Goal: Communication & Community: Participate in discussion

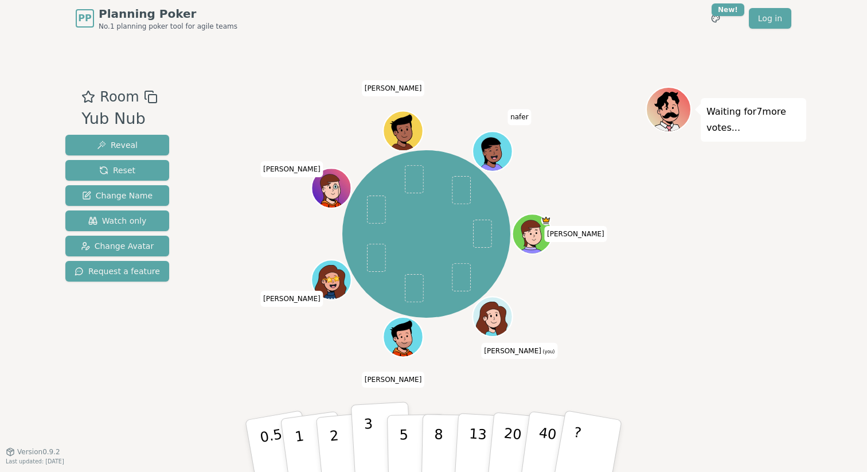
click at [371, 436] on p "3" at bounding box center [369, 447] width 13 height 62
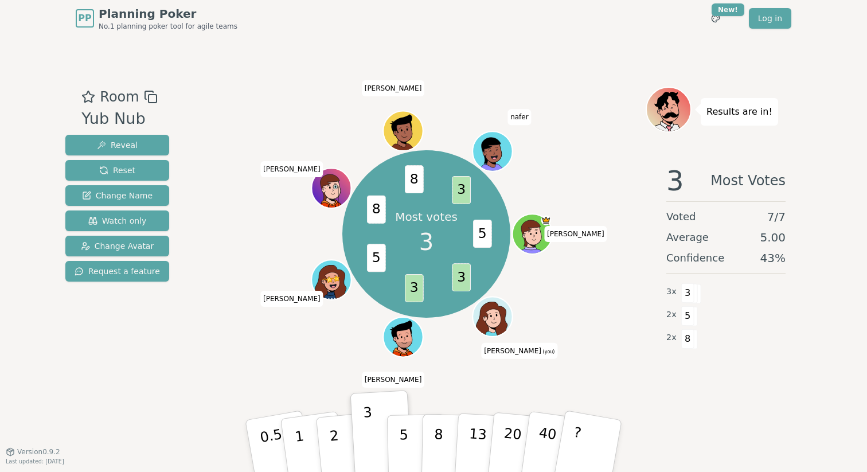
click at [437, 416] on div "Room Yub Nub Reveal Reset Change Name Watch only Change Avatar Request a featur…" at bounding box center [433, 244] width 745 height 414
click at [409, 439] on button "5" at bounding box center [416, 445] width 59 height 87
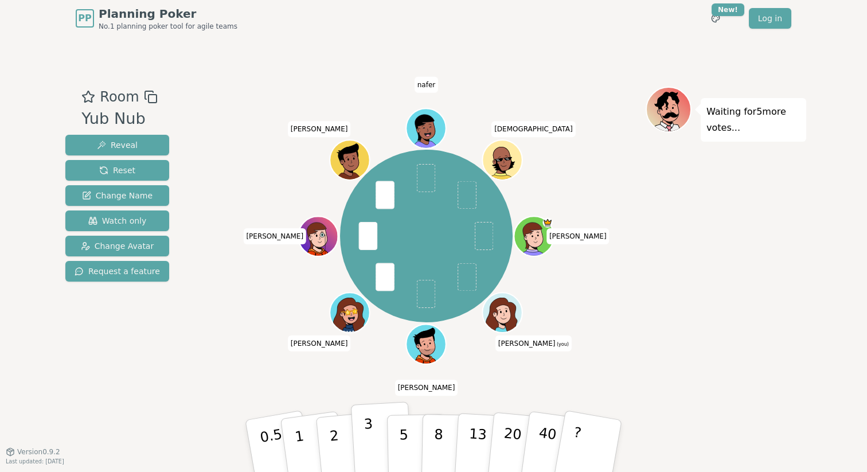
click at [373, 427] on button "3" at bounding box center [382, 445] width 62 height 89
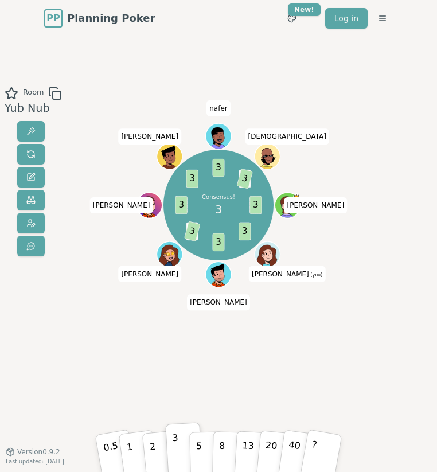
click at [380, 107] on div "Room Yub Nub Consensus! 3 3 3 3 5 3 3 3 3 5 3 [PERSON_NAME] [PERSON_NAME] (you)…" at bounding box center [218, 244] width 437 height 315
click at [34, 153] on span at bounding box center [30, 154] width 9 height 9
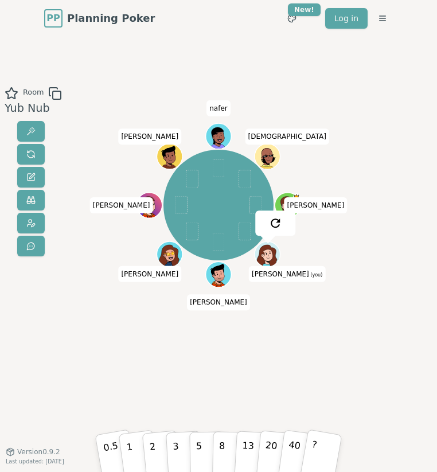
click at [384, 255] on div "Room Yub Nub [PERSON_NAME] [PERSON_NAME] (you) [PERSON_NAME] [PERSON_NAME] [PER…" at bounding box center [218, 244] width 437 height 315
click at [201, 438] on p "5" at bounding box center [198, 448] width 7 height 39
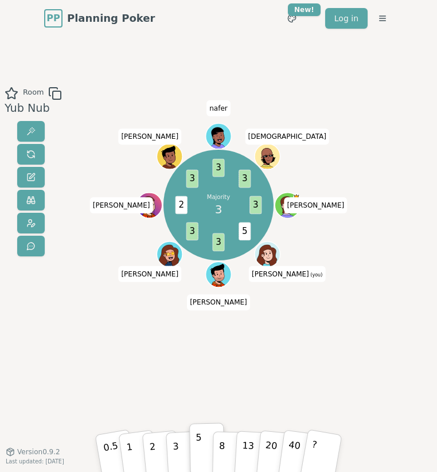
click at [183, 417] on div "Room Yub Nub Majority 3 3 5 3 3 2 3 3 3 [PERSON_NAME] [PERSON_NAME] (you) [PERS…" at bounding box center [218, 244] width 437 height 414
click at [178, 448] on button "3" at bounding box center [183, 448] width 37 height 53
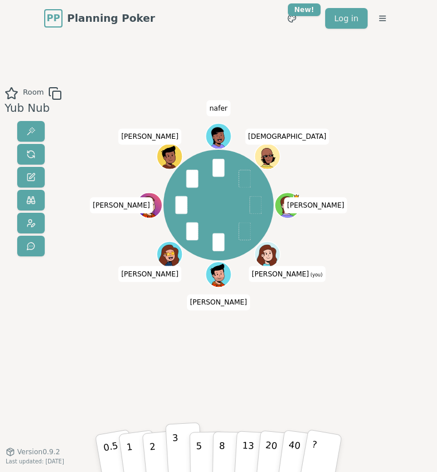
click at [173, 448] on p "3" at bounding box center [176, 449] width 8 height 39
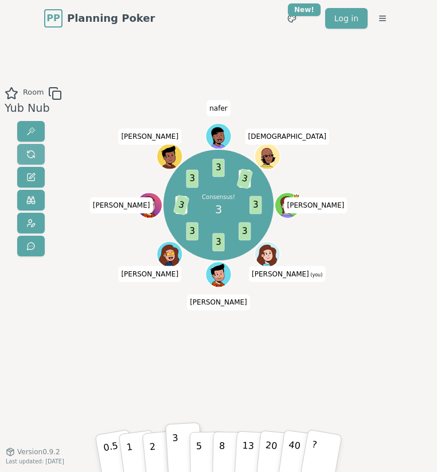
click at [28, 157] on span at bounding box center [30, 154] width 9 height 9
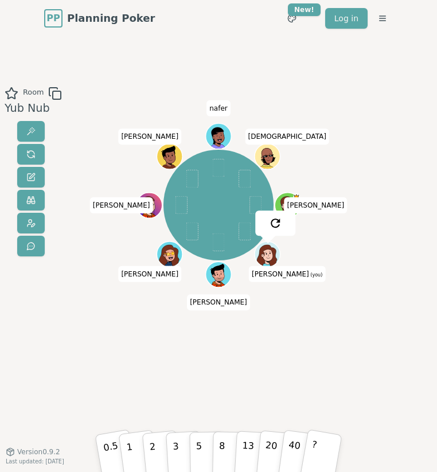
click at [312, 338] on div "[PERSON_NAME] [PERSON_NAME] (you) [PERSON_NAME] [PERSON_NAME] [PERSON_NAME]" at bounding box center [218, 244] width 229 height 315
click at [199, 447] on p "5" at bounding box center [198, 448] width 7 height 39
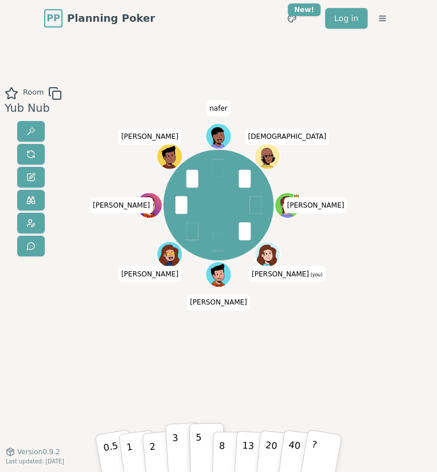
click at [177, 447] on p "3" at bounding box center [176, 449] width 8 height 39
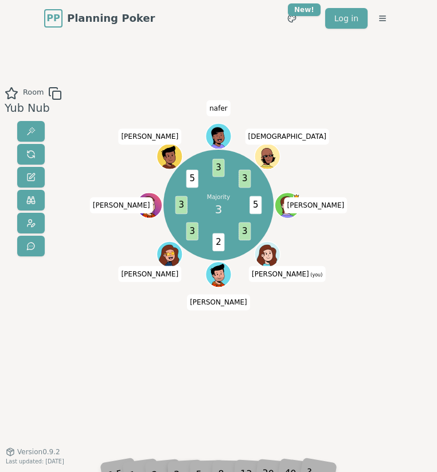
click at [231, 365] on div "Majority 3 5 3 2 3 3 5 3 3 [PERSON_NAME] [PERSON_NAME] (you) [PERSON_NAME] [PER…" at bounding box center [218, 244] width 229 height 315
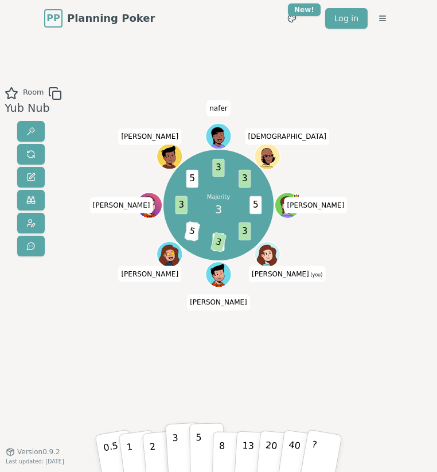
click at [202, 436] on button "5" at bounding box center [207, 448] width 36 height 52
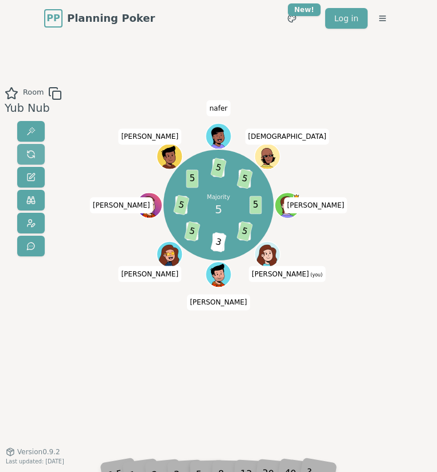
click at [29, 156] on span at bounding box center [30, 154] width 9 height 9
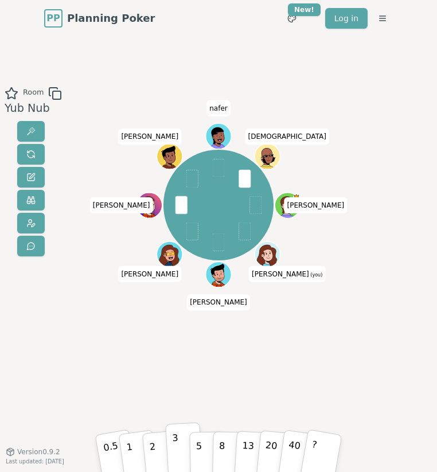
click at [175, 445] on p "3" at bounding box center [176, 449] width 8 height 39
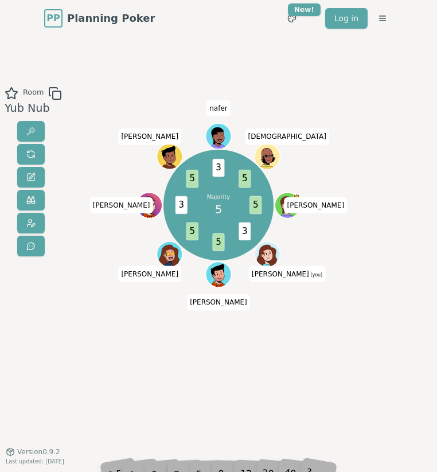
click at [177, 366] on div "Majority 5 5 3 5 5 3 5 3 5 [PERSON_NAME] [PERSON_NAME] (you) [PERSON_NAME] [PER…" at bounding box center [218, 244] width 229 height 315
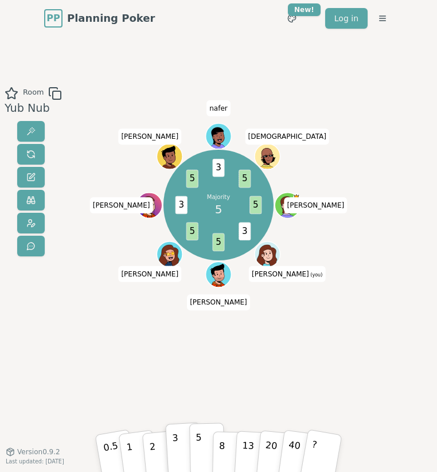
click at [204, 448] on button "5" at bounding box center [207, 448] width 36 height 52
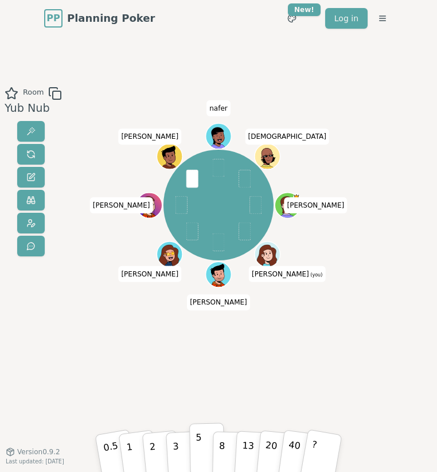
click at [194, 445] on button "5" at bounding box center [207, 448] width 36 height 52
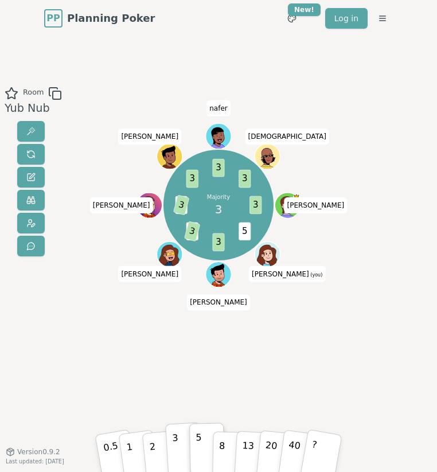
click at [184, 444] on button "3" at bounding box center [183, 448] width 37 height 53
